Goal: Task Accomplishment & Management: Use online tool/utility

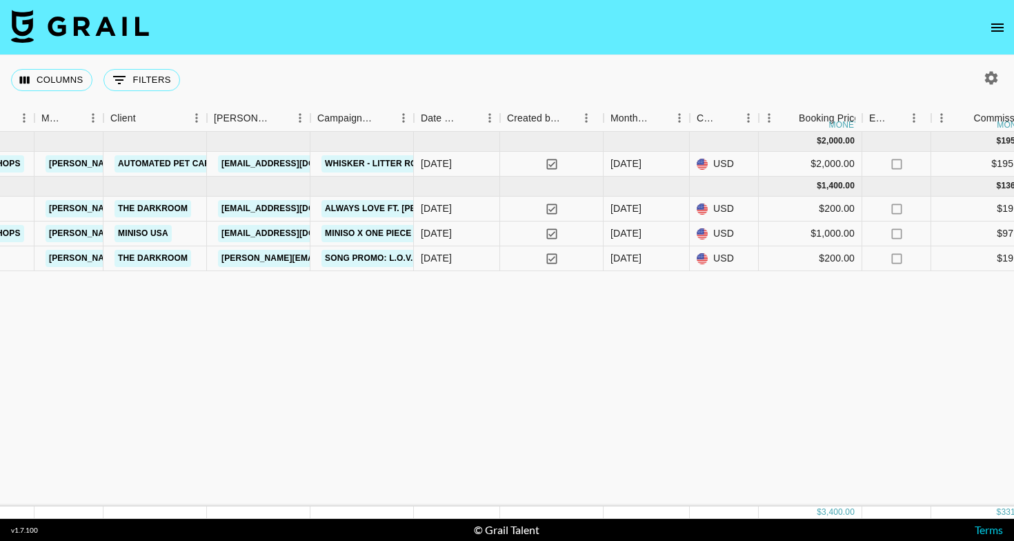
scroll to position [0, 560]
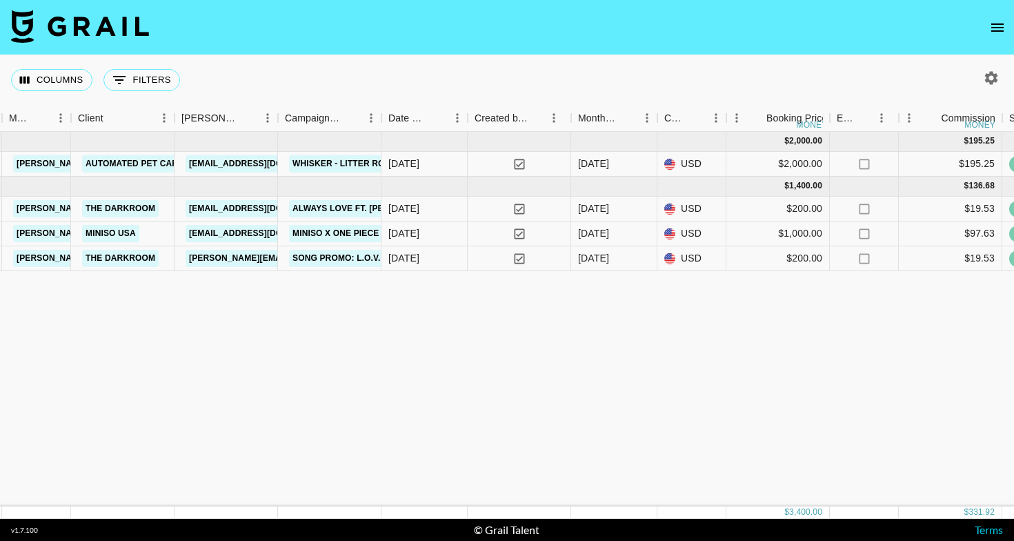
click at [995, 22] on icon "open drawer" at bounding box center [997, 27] width 17 height 17
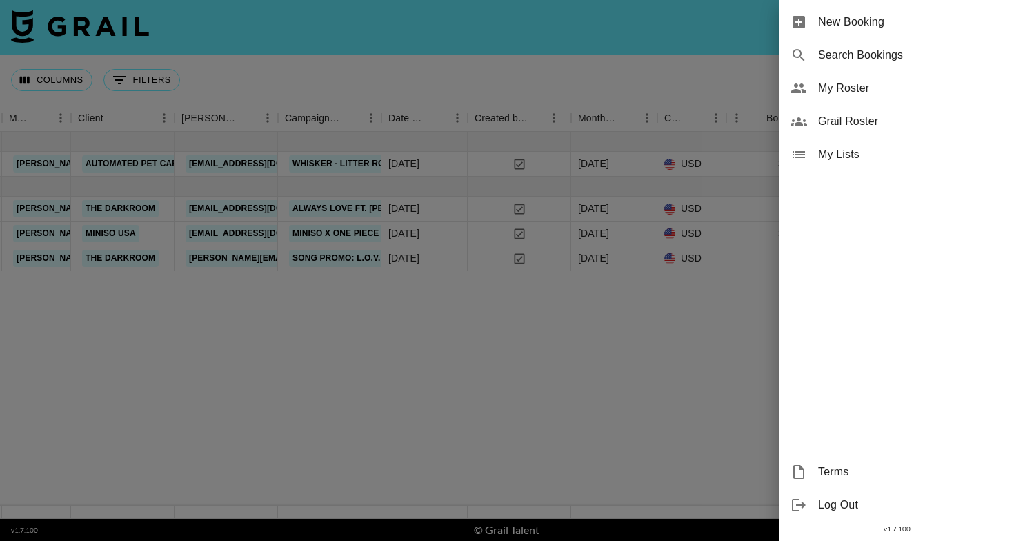
click at [879, 90] on span "My Roster" at bounding box center [910, 88] width 185 height 17
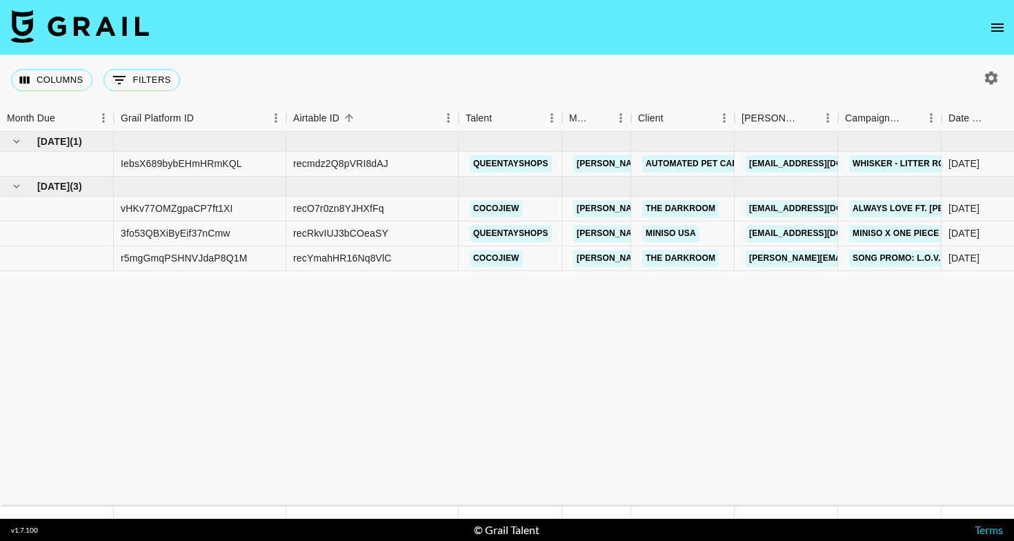
click at [1005, 23] on icon "open drawer" at bounding box center [997, 27] width 17 height 17
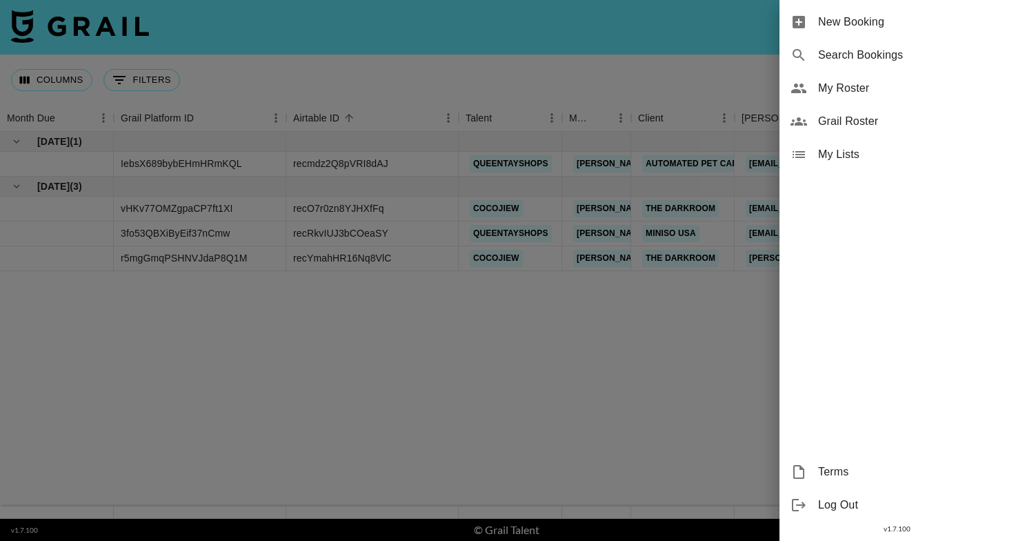
click at [869, 124] on span "Grail Roster" at bounding box center [910, 121] width 185 height 17
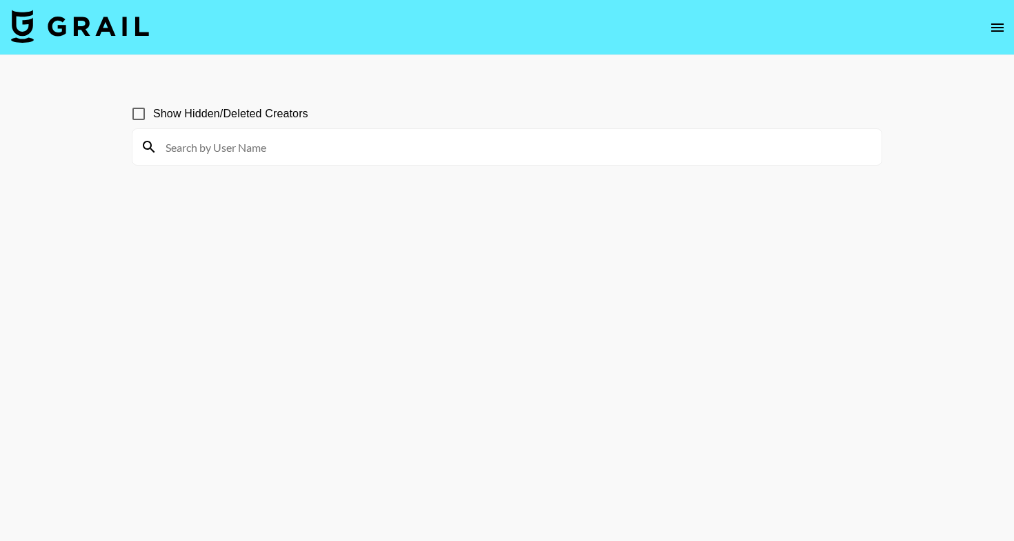
click at [134, 114] on input "Show Hidden/Deleted Creators" at bounding box center [138, 113] width 29 height 29
checkbox input "true"
click at [207, 146] on input at bounding box center [515, 147] width 716 height 22
paste input "cinnagal"
click at [244, 153] on input "cinnagal" at bounding box center [515, 147] width 716 height 22
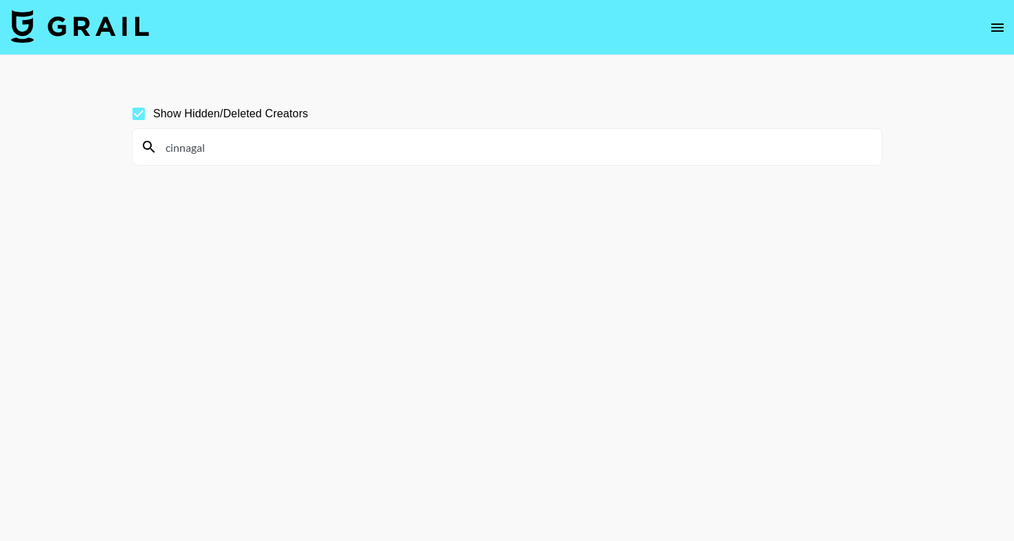
click at [244, 153] on input "cinnagal" at bounding box center [515, 147] width 716 height 22
click at [376, 150] on input "cinnagal" at bounding box center [515, 147] width 716 height 22
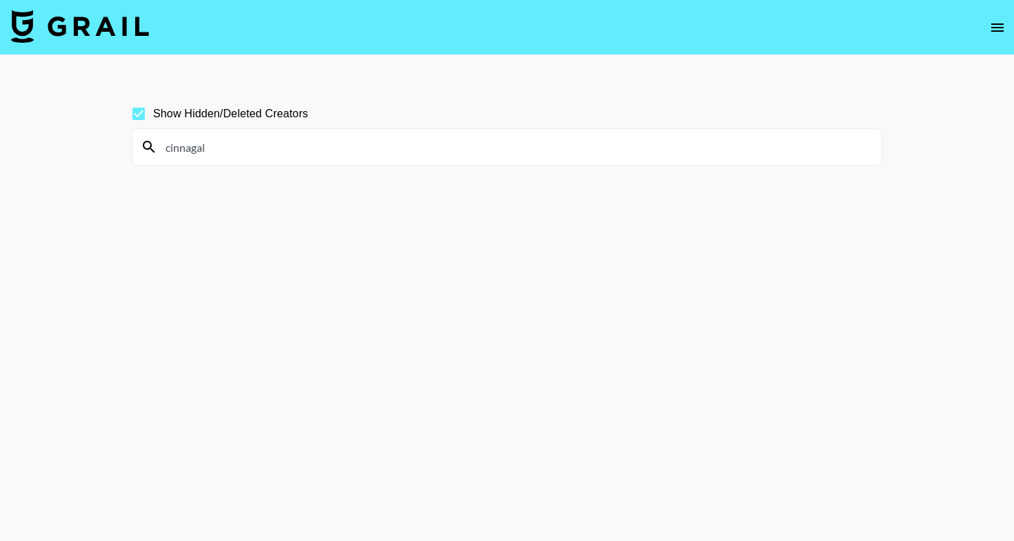
click at [376, 150] on input "cinnagal" at bounding box center [515, 147] width 716 height 22
paste input "misscently"
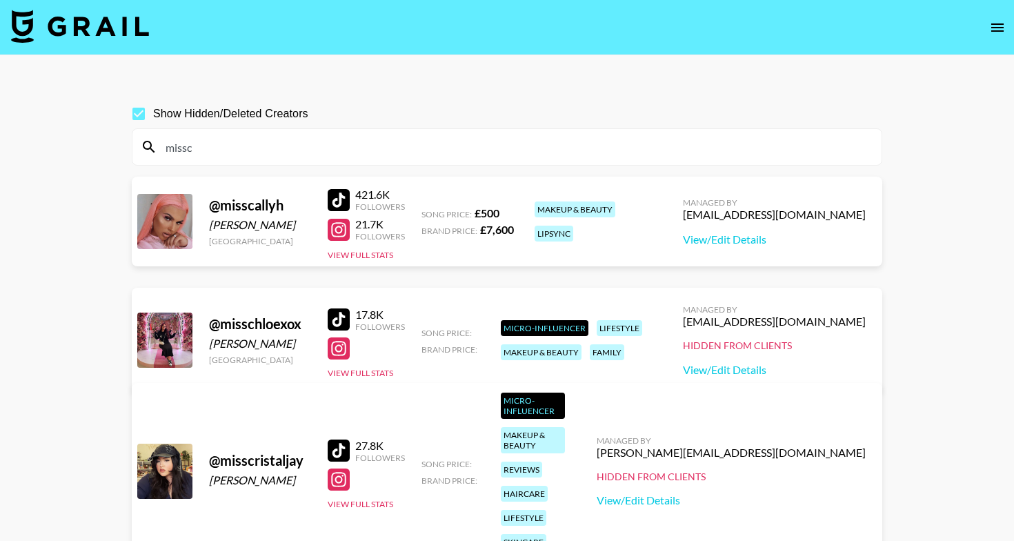
click at [338, 141] on input "missc" at bounding box center [515, 147] width 716 height 22
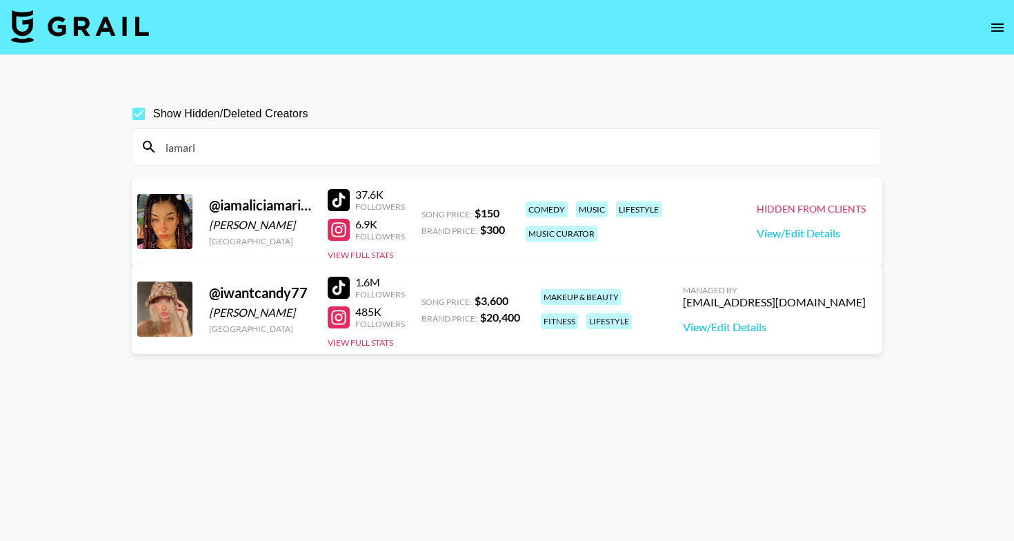
click at [231, 146] on input "iamari" at bounding box center [515, 147] width 716 height 22
click at [360, 143] on input "iamari" at bounding box center [515, 147] width 716 height 22
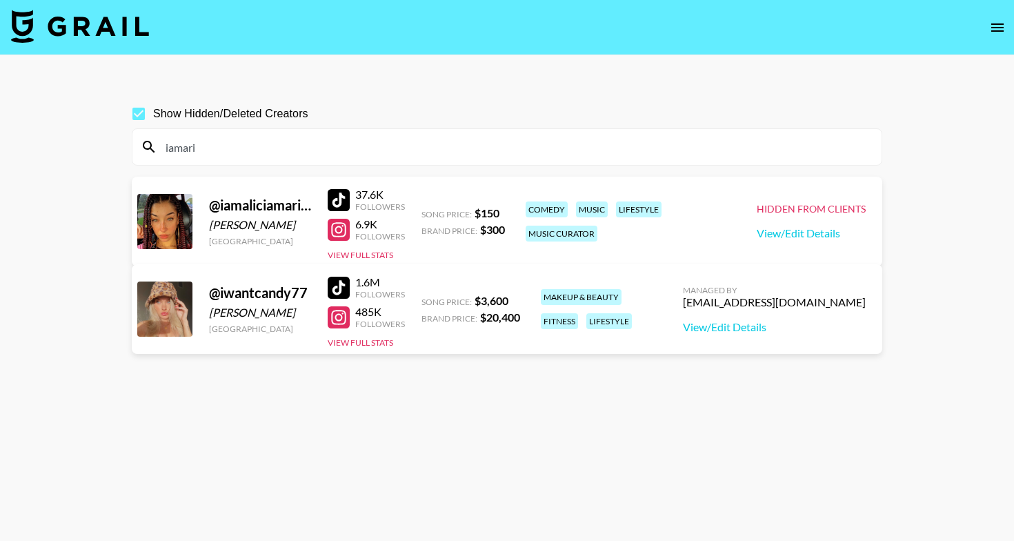
click at [360, 143] on input "iamari" at bounding box center [515, 147] width 716 height 22
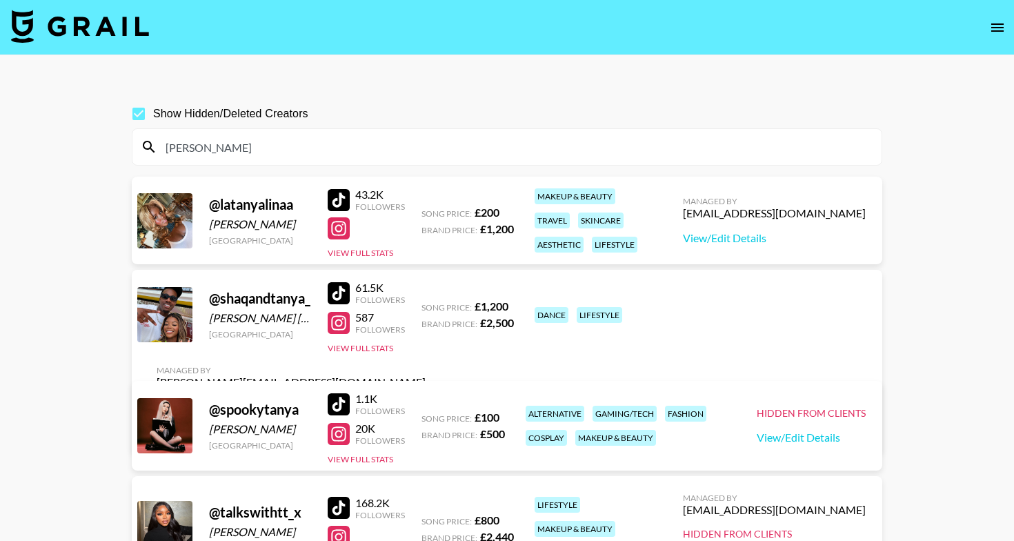
click at [331, 152] on input "tanya" at bounding box center [515, 147] width 716 height 22
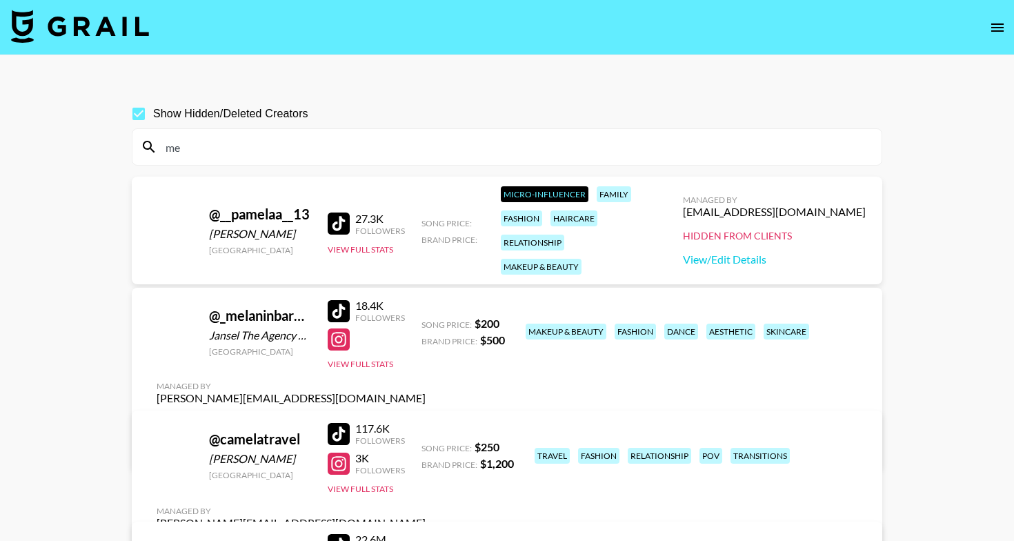
type input "m"
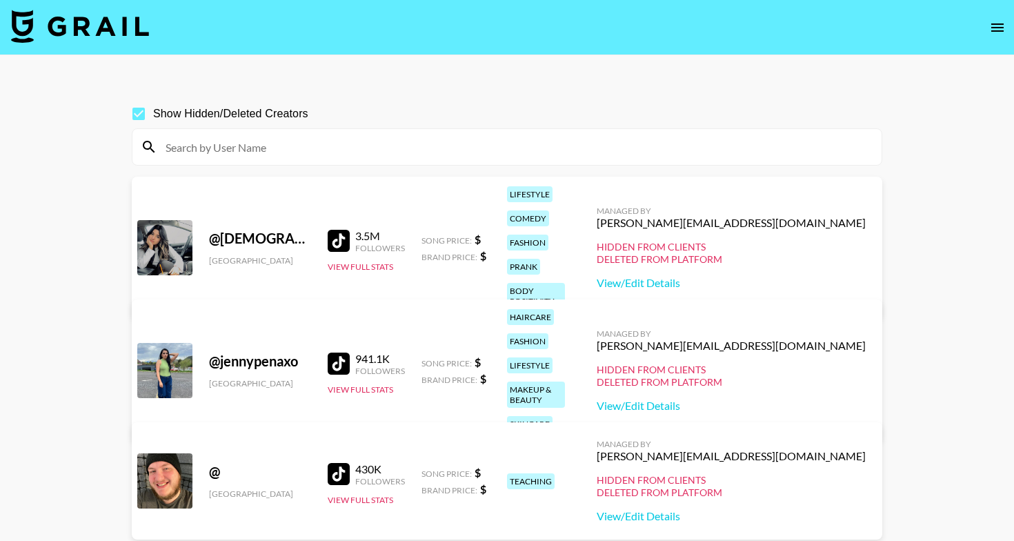
click at [292, 146] on input at bounding box center [515, 147] width 716 height 22
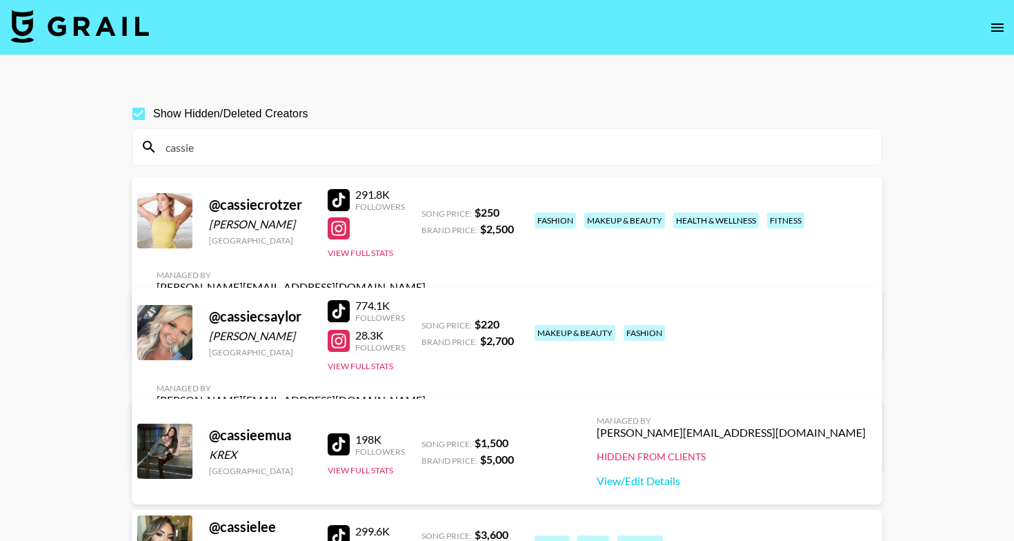
click at [295, 148] on input "cassie" at bounding box center [515, 147] width 716 height 22
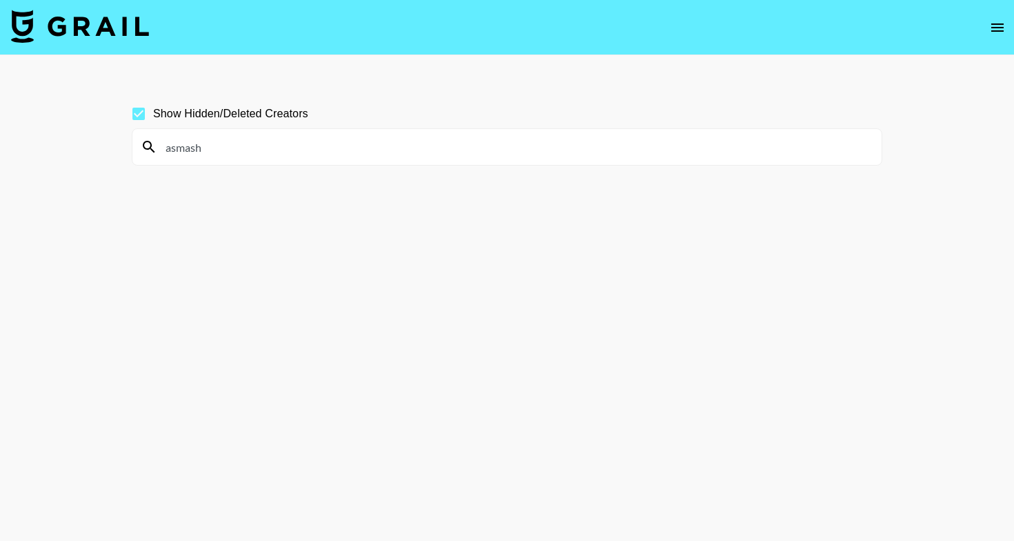
click at [393, 143] on input "asmash" at bounding box center [515, 147] width 716 height 22
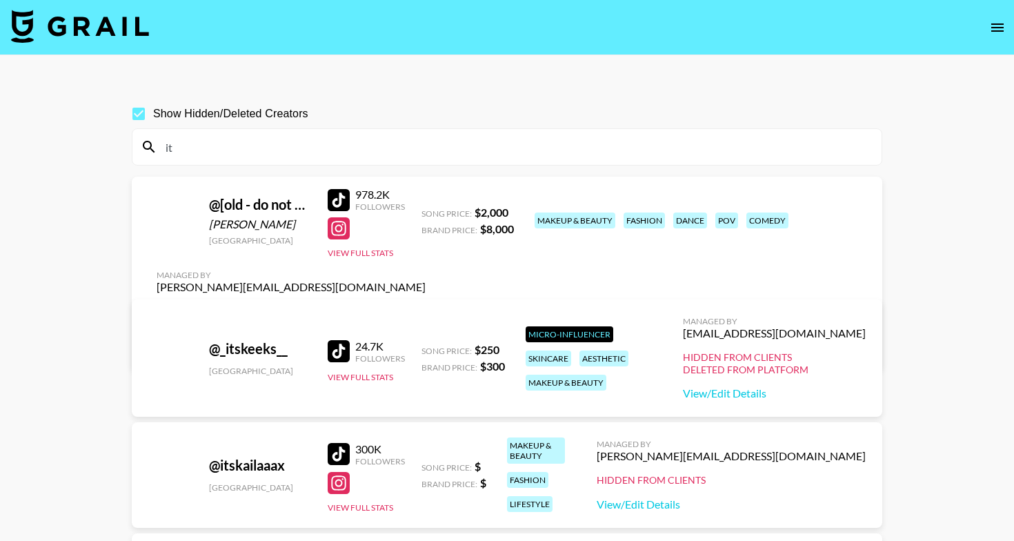
type input "i"
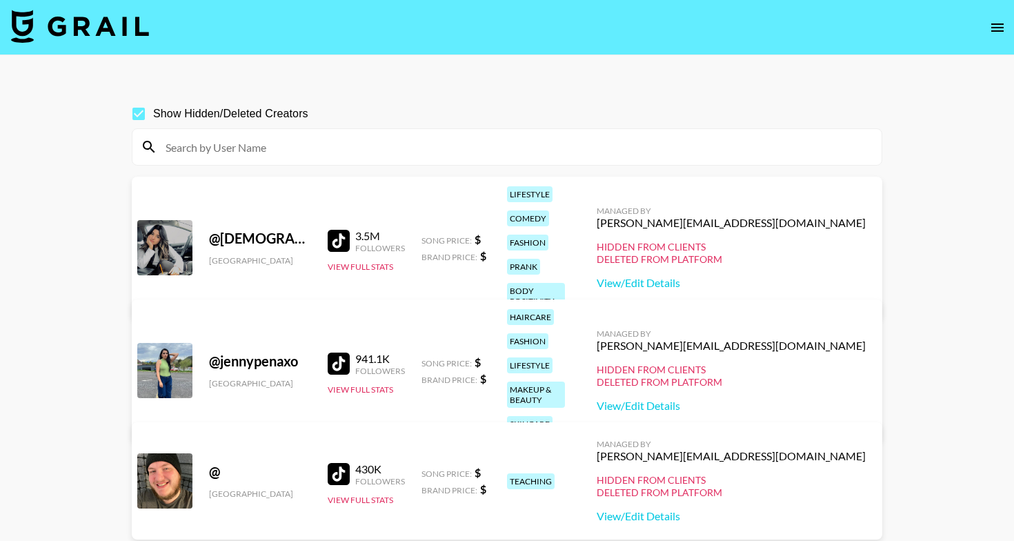
click at [276, 147] on input at bounding box center [515, 147] width 716 height 22
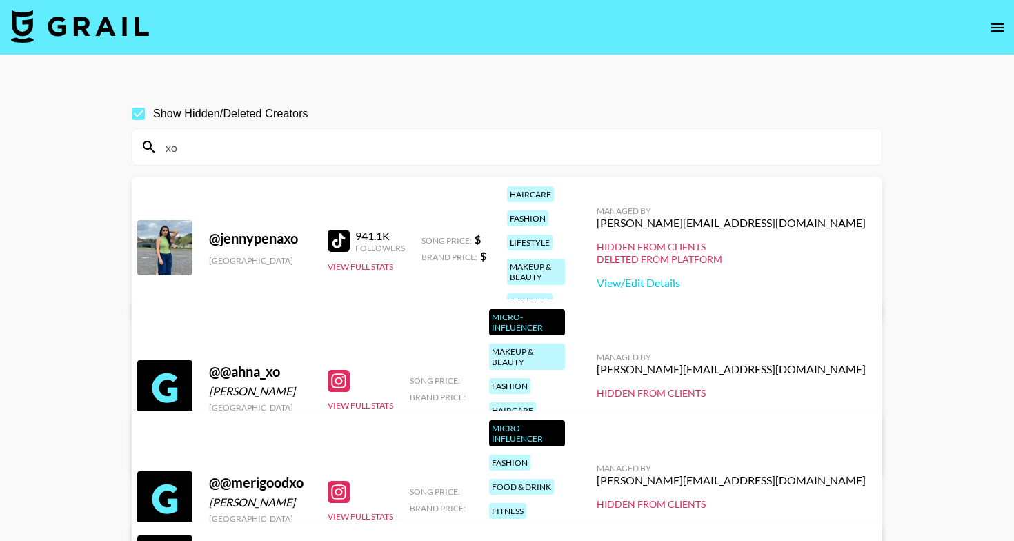
type input "x"
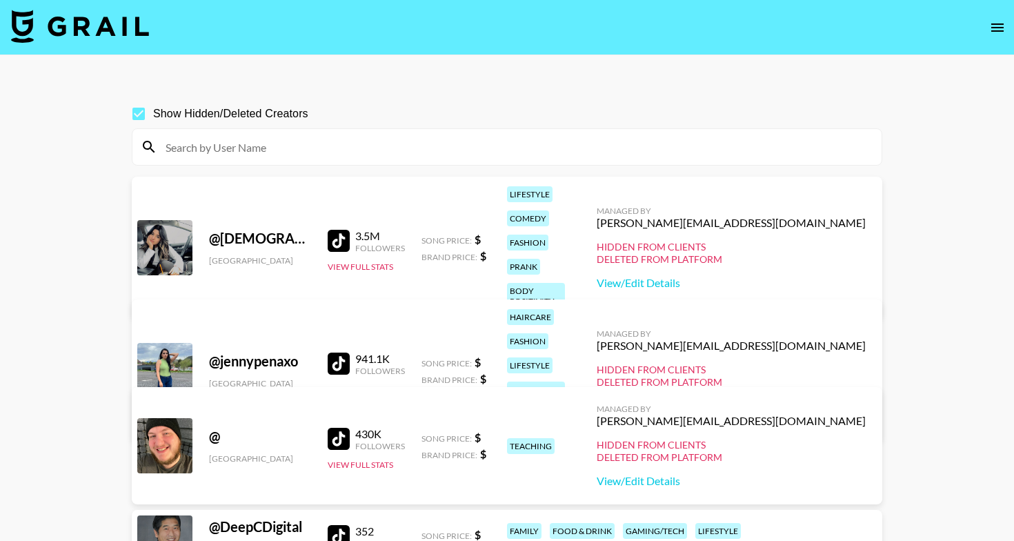
click at [372, 133] on div at bounding box center [506, 147] width 749 height 36
click at [365, 138] on input at bounding box center [515, 147] width 716 height 22
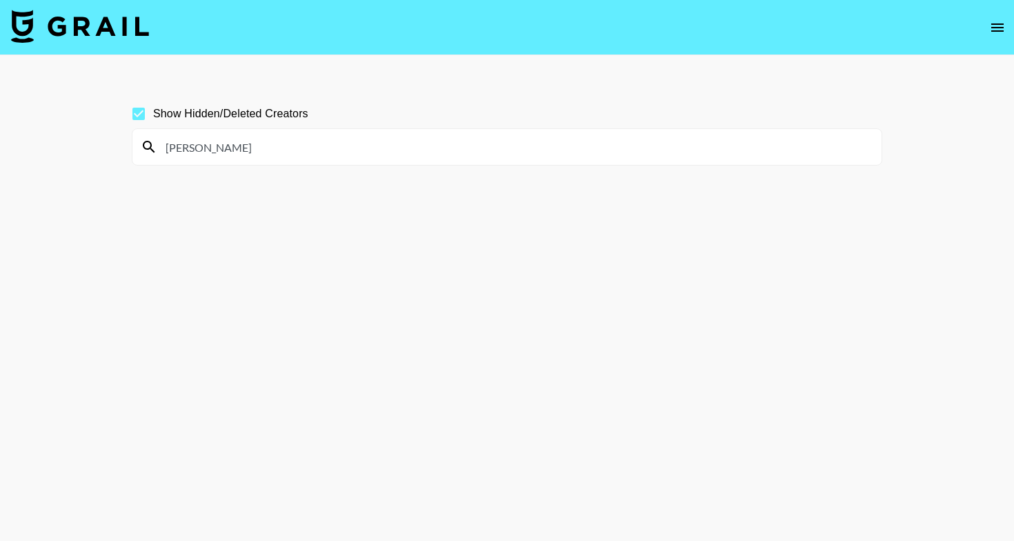
click at [328, 152] on input "cammie" at bounding box center [515, 147] width 716 height 22
paste input "hristinaottrando"
click at [280, 159] on div "christinaottrando" at bounding box center [506, 147] width 749 height 36
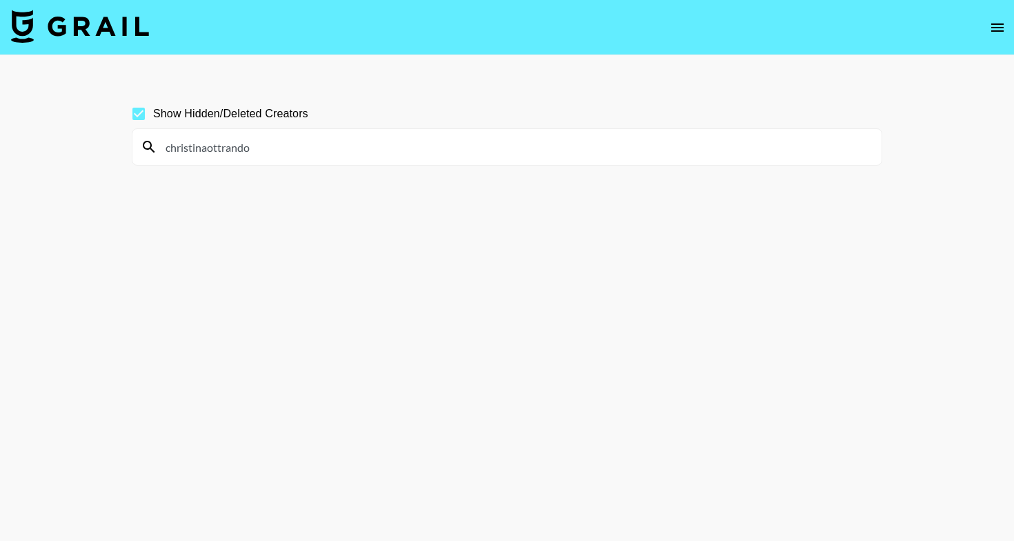
click at [280, 159] on div "christinaottrando" at bounding box center [506, 147] width 749 height 36
click at [272, 150] on input "christinaottrando" at bounding box center [515, 147] width 716 height 22
paste input "iamsofiajavier"
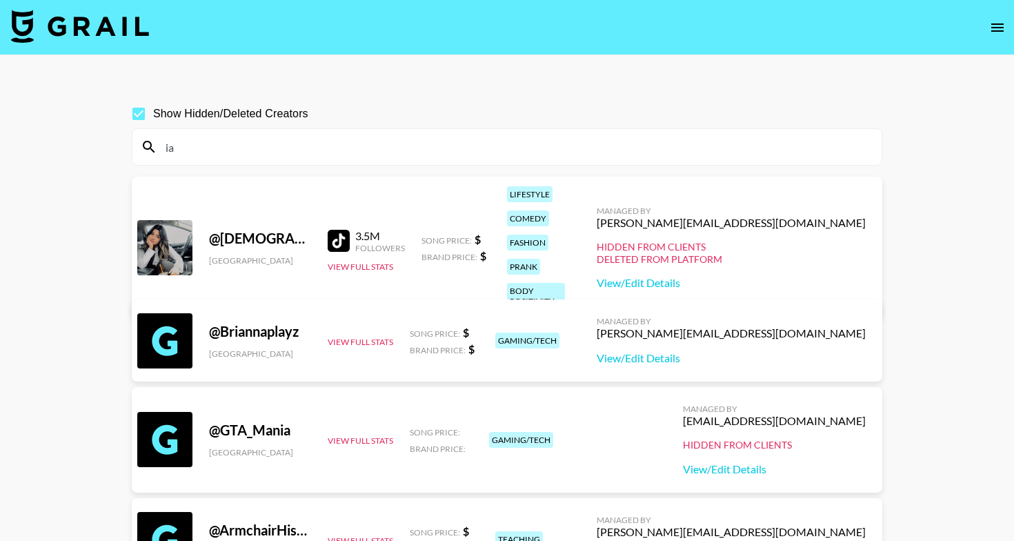
type input "i"
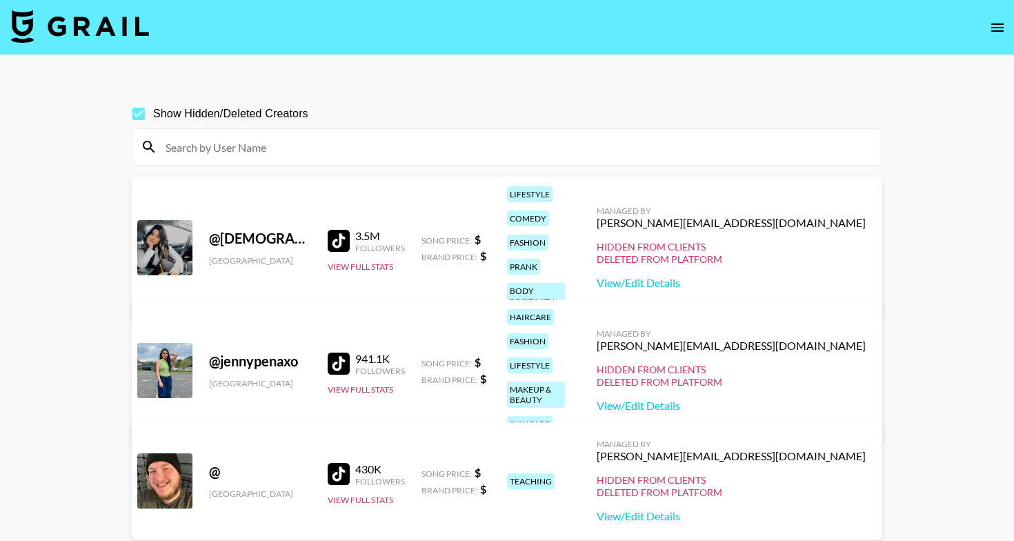
click at [333, 139] on input at bounding box center [515, 147] width 716 height 22
paste input "graciedraskovich"
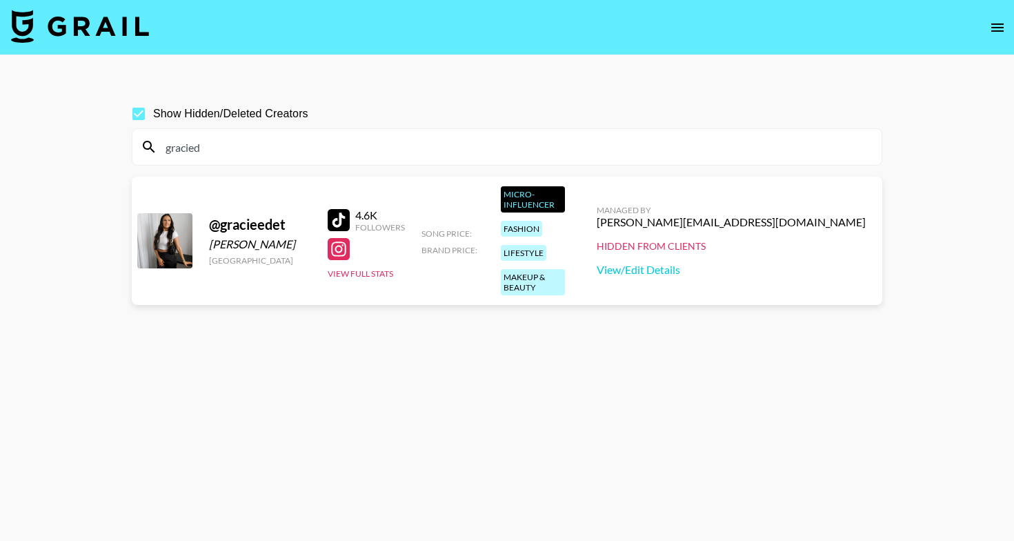
click at [290, 155] on input "gracied" at bounding box center [515, 147] width 716 height 22
paste input "vitasidorkina"
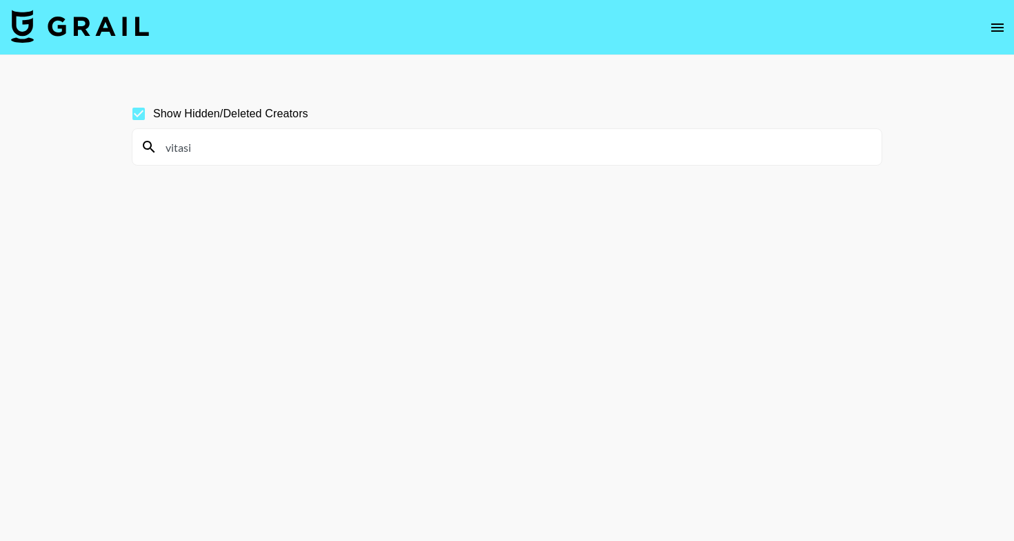
click at [278, 148] on input "vitasi" at bounding box center [515, 147] width 716 height 22
paste input "juliarororo"
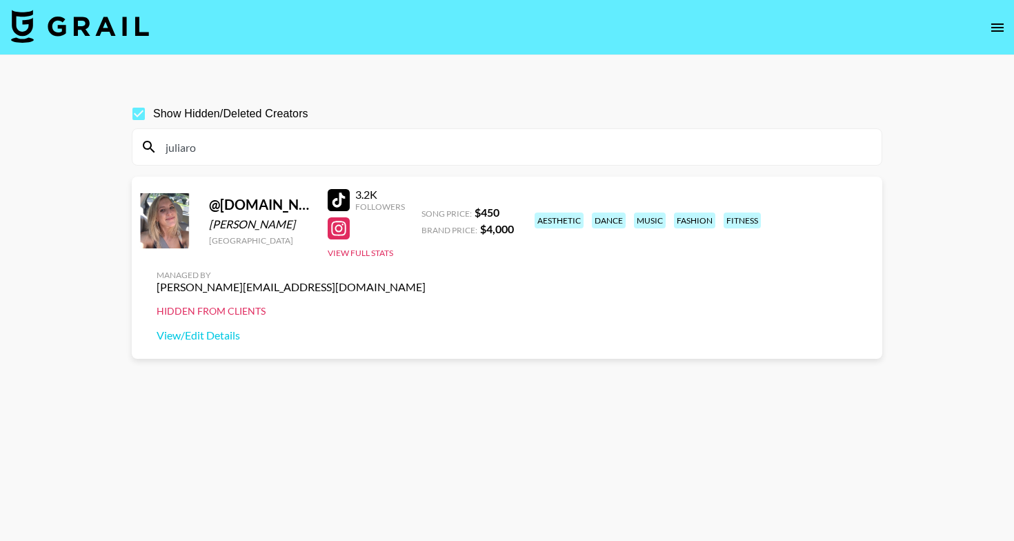
click at [308, 153] on input "juliaro" at bounding box center [515, 147] width 716 height 22
paste input "ellabellablueee"
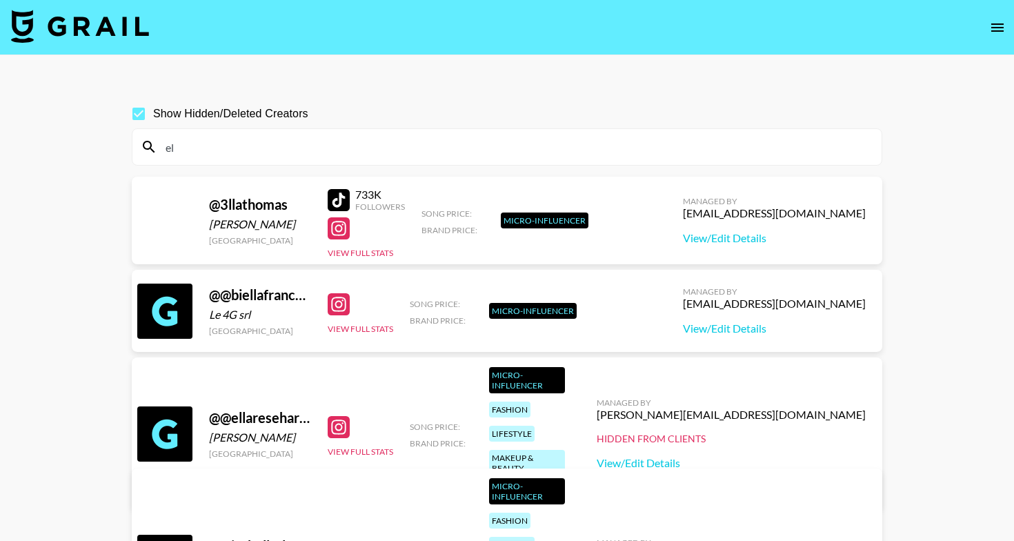
type input "e"
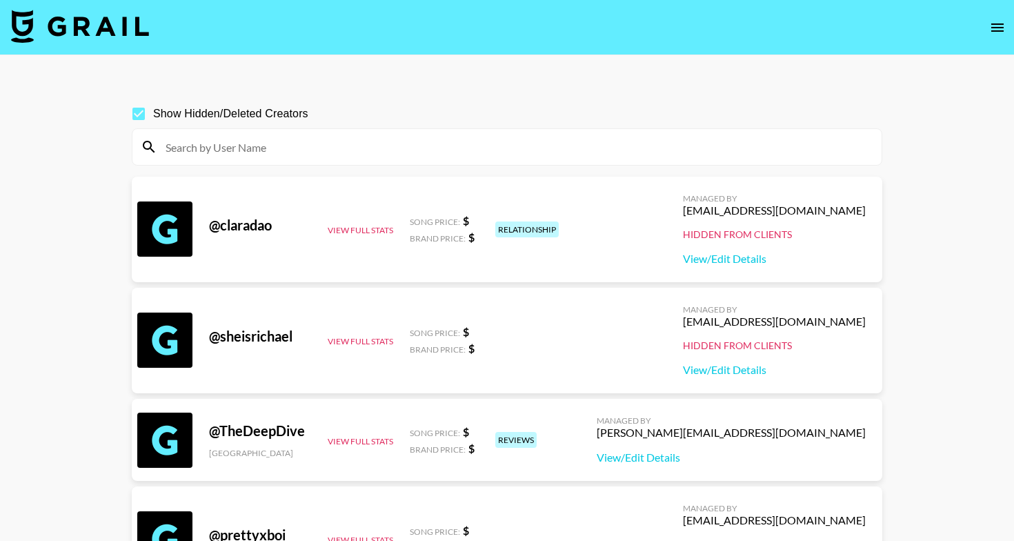
click at [1004, 34] on icon "open drawer" at bounding box center [997, 27] width 17 height 17
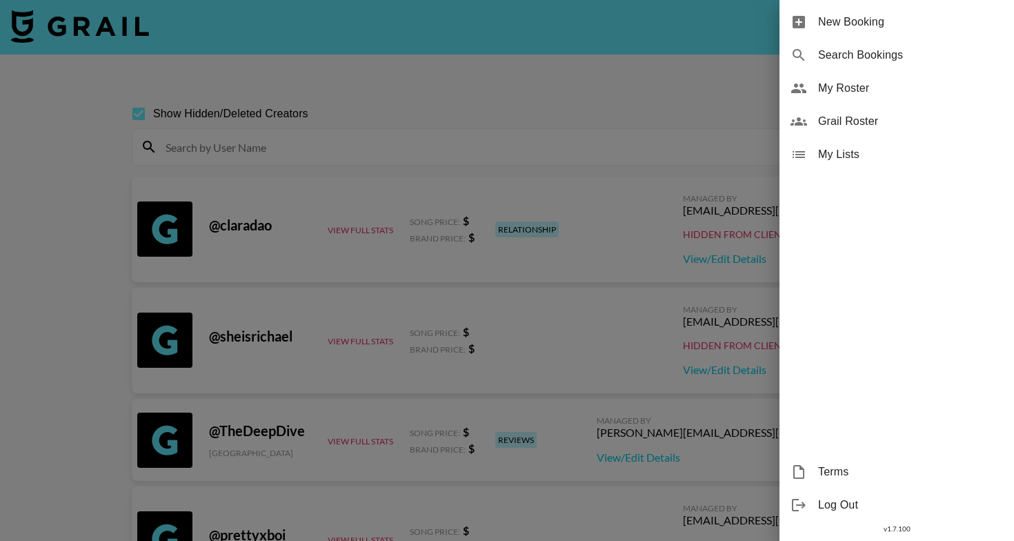
click at [846, 155] on span "My Lists" at bounding box center [910, 154] width 185 height 17
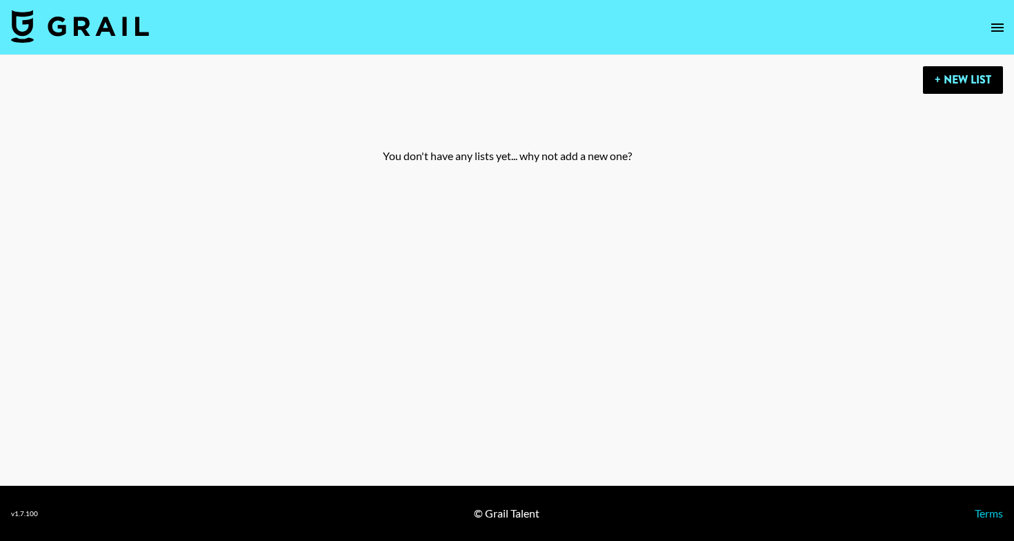
click at [73, 12] on img at bounding box center [80, 26] width 138 height 33
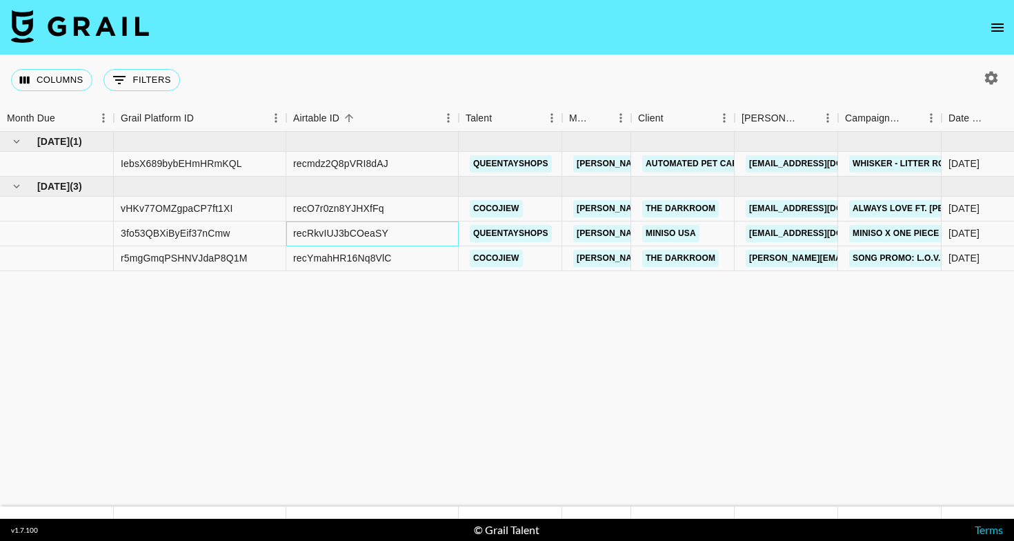
click at [348, 234] on div "recRkvIUJ3bCOeaSY" at bounding box center [340, 233] width 95 height 14
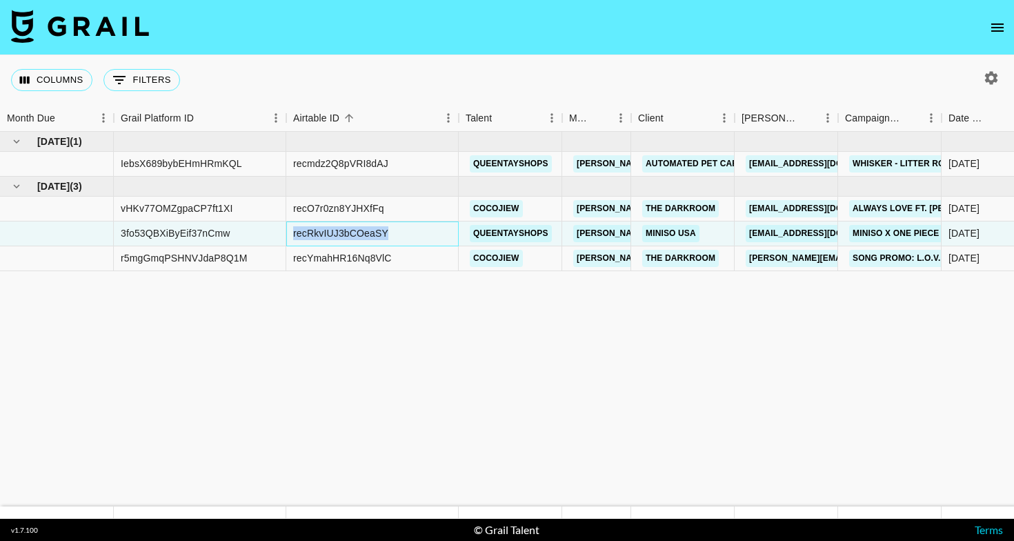
copy div "recRkvIUJ3bCOeaSY"
